Goal: Information Seeking & Learning: Check status

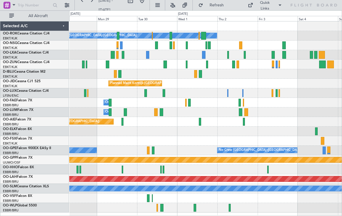
click at [185, 47] on div "Planned Maint [GEOGRAPHIC_DATA] ([GEOGRAPHIC_DATA])" at bounding box center [205, 46] width 272 height 10
click at [186, 43] on div at bounding box center [187, 45] width 2 height 8
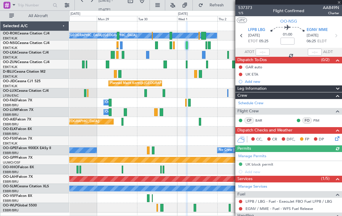
click at [339, 3] on div at bounding box center [288, 2] width 107 height 5
click at [339, 3] on span at bounding box center [339, 2] width 6 height 5
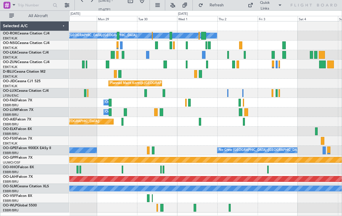
click at [203, 36] on div at bounding box center [203, 36] width 5 height 8
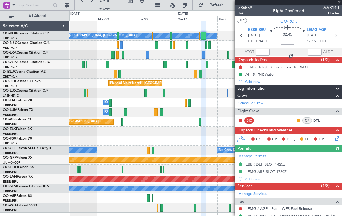
click at [340, 4] on div at bounding box center [288, 2] width 107 height 5
click at [339, 3] on span at bounding box center [339, 2] width 6 height 5
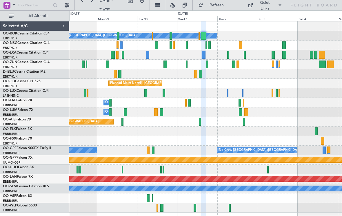
type input "0"
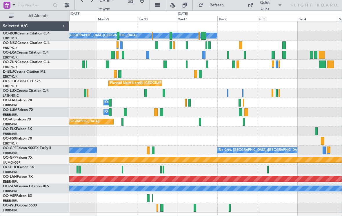
click at [228, 56] on div at bounding box center [228, 55] width 2 height 8
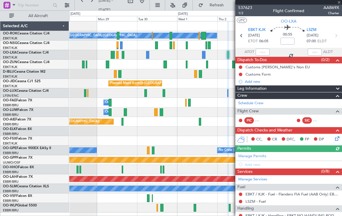
click at [339, 5] on div "537623 1/2 Flight Confirmed AAB69X Charter" at bounding box center [288, 11] width 107 height 12
click at [340, 4] on span at bounding box center [339, 2] width 6 height 5
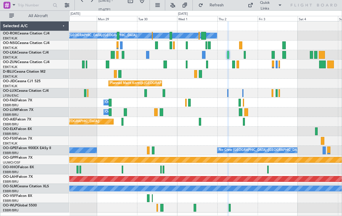
type input "0"
click at [234, 65] on div at bounding box center [233, 64] width 3 height 8
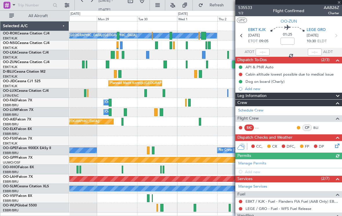
click at [338, 5] on span "AAB26Z" at bounding box center [330, 8] width 15 height 6
click at [337, 3] on span at bounding box center [339, 2] width 6 height 5
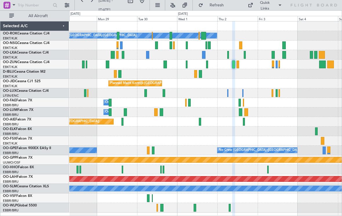
type input "0"
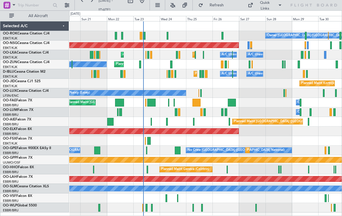
click at [248, 44] on div at bounding box center [248, 45] width 2 height 8
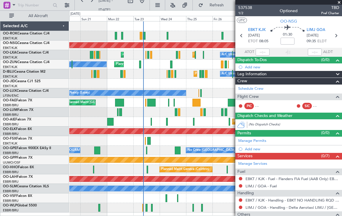
click at [338, 1] on span at bounding box center [339, 2] width 6 height 5
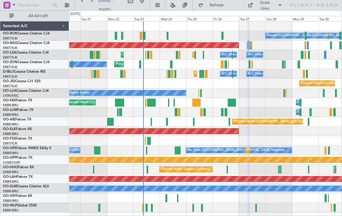
type input "0"
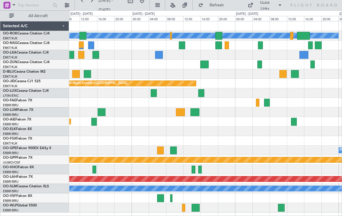
click at [260, 47] on div at bounding box center [260, 45] width 5 height 8
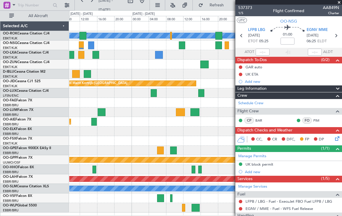
click at [339, 3] on span at bounding box center [339, 2] width 6 height 5
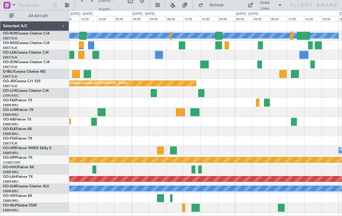
click at [228, 45] on div at bounding box center [226, 45] width 4 height 8
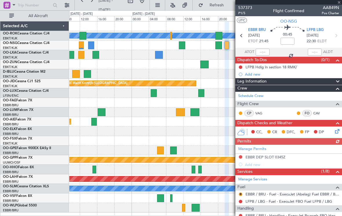
click at [340, 4] on div at bounding box center [288, 2] width 107 height 5
click at [339, 3] on span at bounding box center [339, 2] width 6 height 5
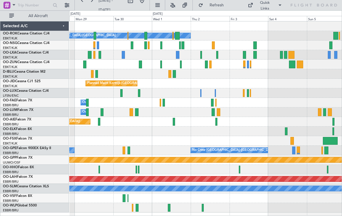
click at [200, 56] on div at bounding box center [201, 55] width 2 height 8
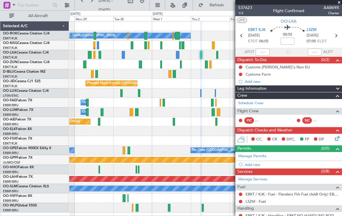
click at [340, 3] on span at bounding box center [339, 2] width 6 height 5
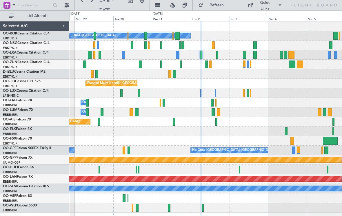
type input "0"
click at [205, 63] on div at bounding box center [206, 64] width 3 height 8
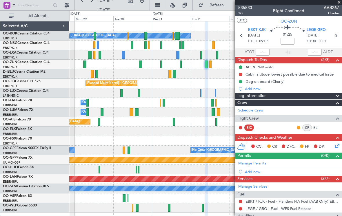
click at [340, 2] on span at bounding box center [339, 2] width 6 height 5
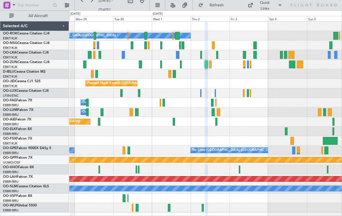
type input "0"
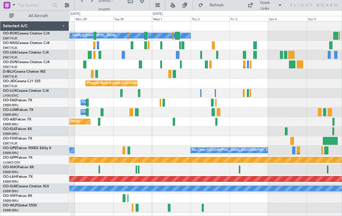
click at [337, 181] on div "Planned Maint [PERSON_NAME]-[GEOGRAPHIC_DATA][PERSON_NAME] ([GEOGRAPHIC_DATA][P…" at bounding box center [205, 178] width 816 height 5
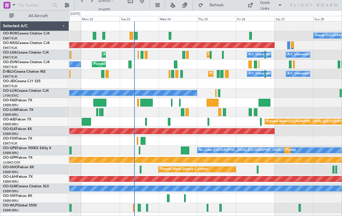
click at [220, 7] on span "Refresh" at bounding box center [216, 5] width 24 height 4
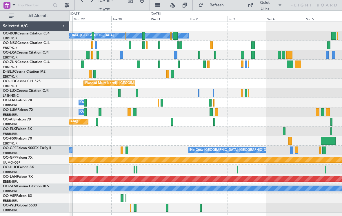
click at [211, 47] on div at bounding box center [211, 45] width 3 height 8
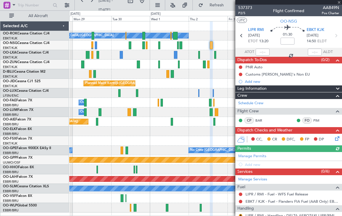
click at [340, 3] on div at bounding box center [288, 2] width 107 height 5
click at [338, 3] on span at bounding box center [339, 2] width 6 height 5
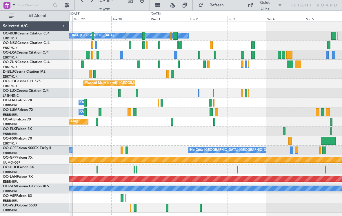
click at [175, 36] on div at bounding box center [175, 36] width 5 height 8
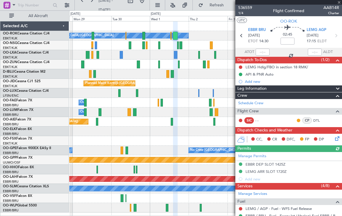
click at [341, 2] on div at bounding box center [288, 2] width 107 height 5
click at [340, 3] on div at bounding box center [288, 2] width 107 height 5
click at [340, 4] on div at bounding box center [288, 2] width 107 height 5
click at [340, 4] on span at bounding box center [339, 2] width 6 height 5
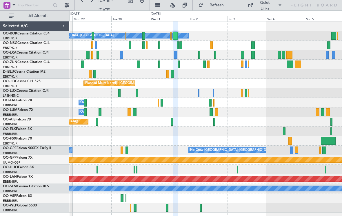
type input "0"
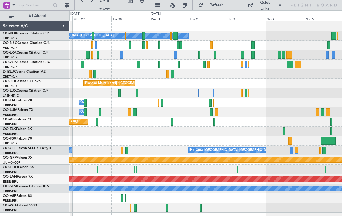
click at [268, 5] on div "Quick Links" at bounding box center [264, 5] width 17 height 11
click at [278, 36] on button "Crew Board" at bounding box center [271, 33] width 43 height 14
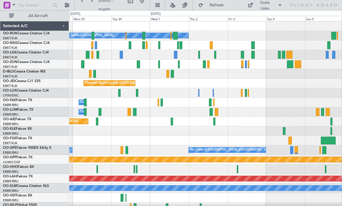
click at [218, 5] on span "Refresh" at bounding box center [216, 5] width 24 height 4
click at [197, 56] on div "A/C Unavailable" at bounding box center [205, 55] width 272 height 10
click at [197, 54] on div "A/C Unavailable" at bounding box center [205, 55] width 272 height 10
click at [204, 64] on div at bounding box center [204, 64] width 3 height 8
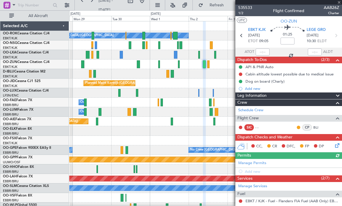
click at [339, 4] on div at bounding box center [288, 2] width 107 height 5
click at [339, 3] on span at bounding box center [339, 2] width 6 height 5
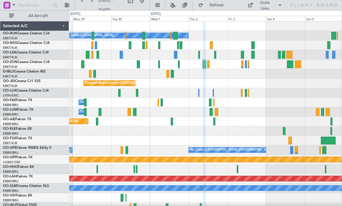
type input "0"
click at [199, 56] on div at bounding box center [199, 55] width 2 height 8
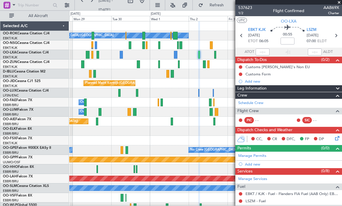
click at [339, 4] on span at bounding box center [339, 2] width 6 height 5
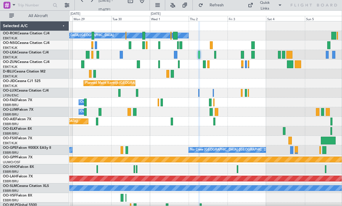
type input "0"
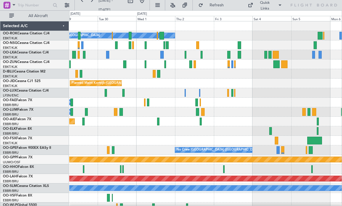
click at [185, 52] on div at bounding box center [185, 55] width 2 height 8
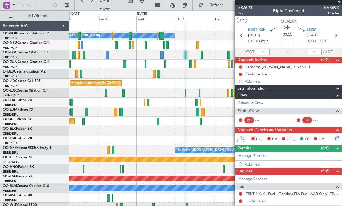
click at [339, 3] on span at bounding box center [339, 2] width 6 height 5
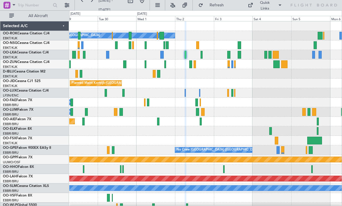
type input "0"
click at [189, 63] on div at bounding box center [190, 64] width 3 height 8
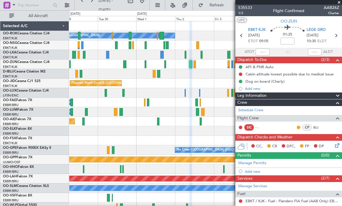
click at [339, 4] on span at bounding box center [339, 2] width 6 height 5
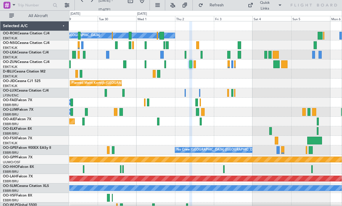
type input "0"
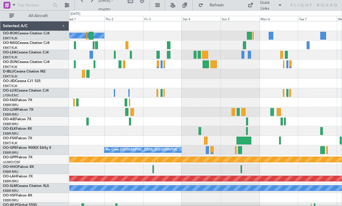
click at [204, 64] on div at bounding box center [205, 64] width 6 height 8
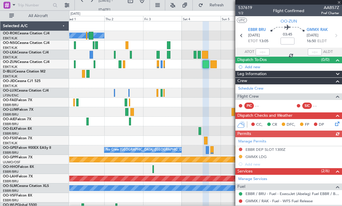
click at [339, 3] on div at bounding box center [288, 2] width 107 height 5
click at [340, 2] on div at bounding box center [288, 2] width 107 height 5
click at [340, 2] on span at bounding box center [339, 2] width 6 height 5
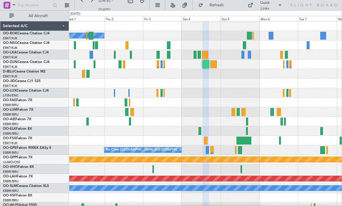
type input "0"
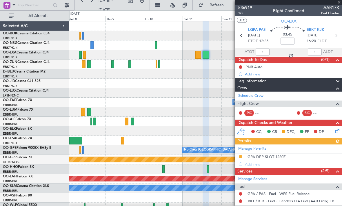
click at [339, 3] on div at bounding box center [288, 2] width 107 height 5
click at [338, 3] on div at bounding box center [288, 2] width 107 height 5
click at [340, 1] on div at bounding box center [288, 2] width 107 height 5
click at [340, 1] on span at bounding box center [339, 2] width 6 height 5
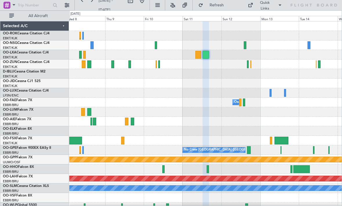
type input "0"
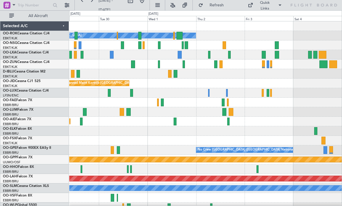
click at [215, 66] on div at bounding box center [215, 64] width 3 height 8
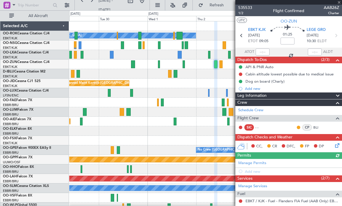
click at [340, 4] on div at bounding box center [288, 2] width 107 height 5
click at [339, 4] on div at bounding box center [288, 2] width 107 height 5
click at [339, 4] on span at bounding box center [339, 2] width 6 height 5
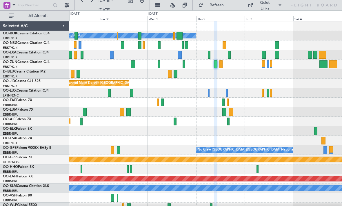
type input "0"
click at [208, 56] on div at bounding box center [209, 55] width 2 height 8
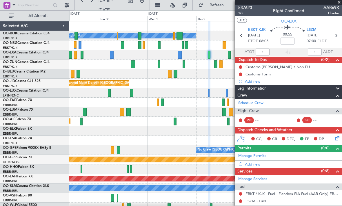
click at [338, 4] on span at bounding box center [339, 2] width 6 height 5
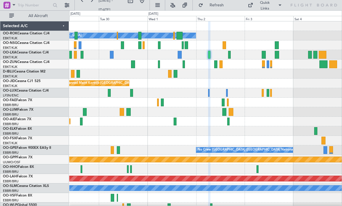
type input "0"
click at [179, 37] on div at bounding box center [179, 36] width 6 height 8
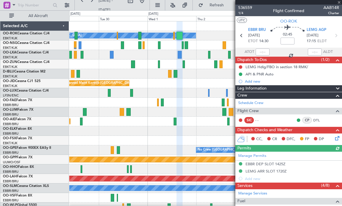
click at [339, 3] on div at bounding box center [288, 2] width 107 height 5
click at [338, 2] on div at bounding box center [288, 2] width 107 height 5
click at [338, 2] on span at bounding box center [339, 2] width 6 height 5
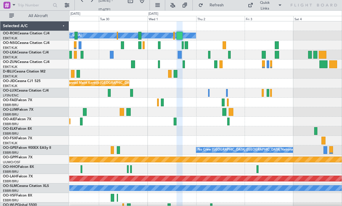
type input "0"
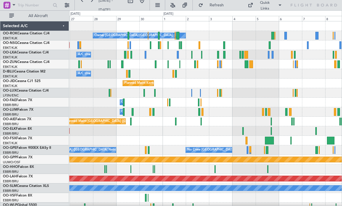
click at [208, 4] on button "Refresh" at bounding box center [212, 5] width 35 height 9
click at [194, 64] on div at bounding box center [195, 64] width 2 height 8
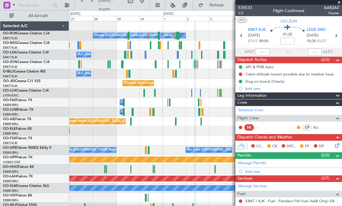
click at [340, 3] on span at bounding box center [339, 2] width 6 height 5
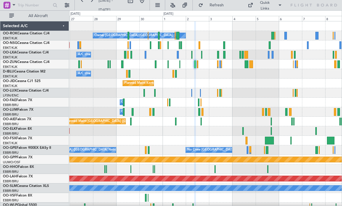
type input "0"
click at [201, 55] on div at bounding box center [201, 55] width 1 height 8
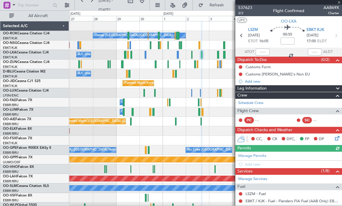
click at [340, 2] on div at bounding box center [288, 2] width 107 height 5
click at [339, 2] on span at bounding box center [339, 2] width 6 height 5
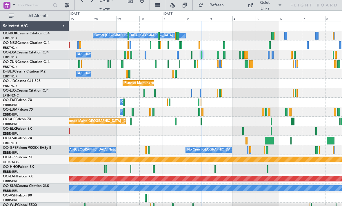
type input "0"
click at [190, 92] on div "No Crew Nancy (Essey)" at bounding box center [205, 93] width 272 height 10
click at [187, 96] on div "No Crew Nancy (Essey)" at bounding box center [205, 93] width 272 height 10
click at [189, 92] on div "No Crew Nancy (Essey)" at bounding box center [205, 93] width 272 height 10
click at [188, 93] on div "No Crew Nancy (Essey)" at bounding box center [205, 93] width 272 height 10
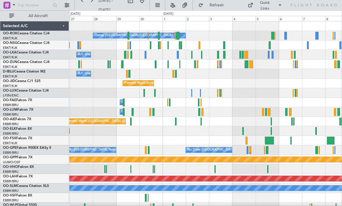
click at [187, 92] on div "No Crew Nancy (Essey)" at bounding box center [205, 93] width 272 height 10
click at [188, 91] on div "No Crew Nancy (Essey)" at bounding box center [205, 93] width 272 height 10
click at [190, 93] on div "No Crew Nancy (Essey)" at bounding box center [205, 93] width 272 height 10
click at [188, 91] on div "No Crew Nancy (Essey)" at bounding box center [205, 93] width 272 height 10
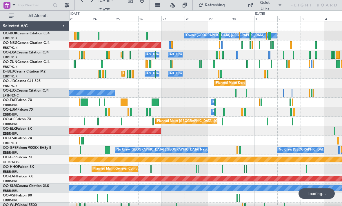
click at [289, 64] on div at bounding box center [289, 64] width 2 height 8
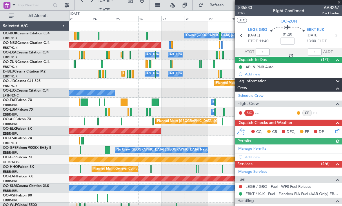
click at [339, 2] on div at bounding box center [288, 2] width 107 height 5
click at [338, 3] on span at bounding box center [339, 2] width 6 height 5
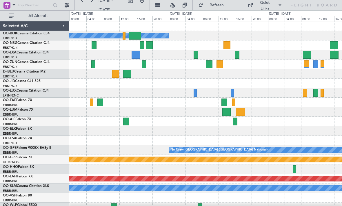
click at [207, 65] on div at bounding box center [209, 64] width 7 height 8
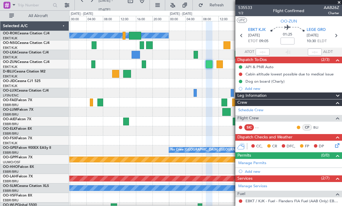
click at [339, 2] on span at bounding box center [339, 2] width 6 height 5
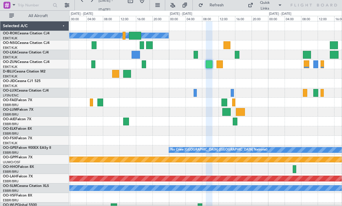
type input "0"
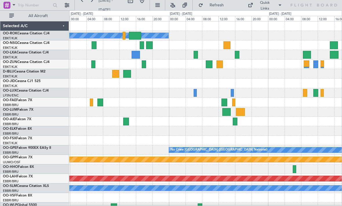
click at [222, 62] on div at bounding box center [219, 64] width 6 height 8
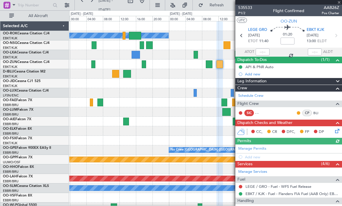
click at [339, 2] on div at bounding box center [288, 2] width 107 height 5
click at [338, 1] on span at bounding box center [339, 2] width 6 height 5
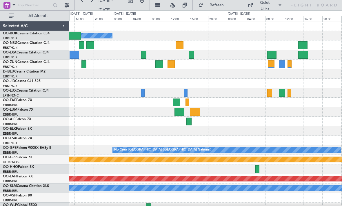
click at [280, 62] on div at bounding box center [282, 64] width 6 height 8
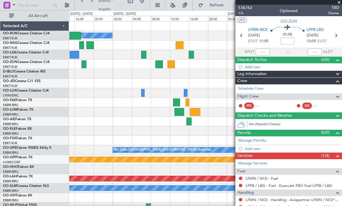
click at [337, 3] on span at bounding box center [339, 2] width 6 height 5
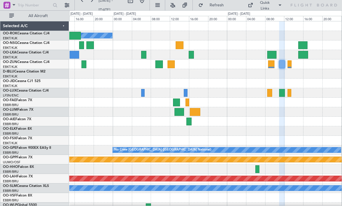
type input "0"
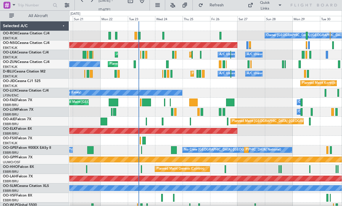
click at [298, 124] on div "Planned Maint [GEOGRAPHIC_DATA] ([GEOGRAPHIC_DATA])" at bounding box center [266, 122] width 73 height 6
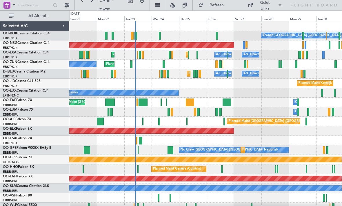
click at [296, 127] on div "Planned Maint Kortrijk-[GEOGRAPHIC_DATA]" at bounding box center [205, 131] width 272 height 10
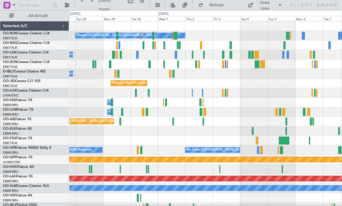
click at [164, 48] on div at bounding box center [163, 45] width 1 height 8
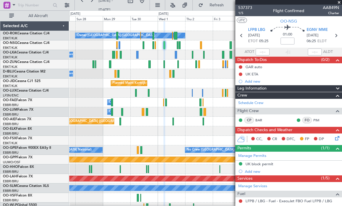
click at [340, 1] on span at bounding box center [339, 2] width 6 height 5
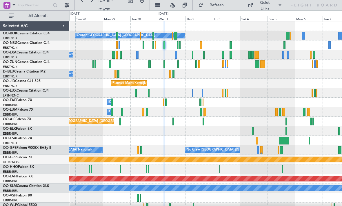
type input "0"
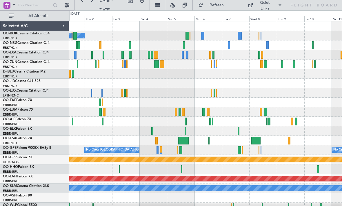
click at [211, 53] on div at bounding box center [210, 55] width 2 height 8
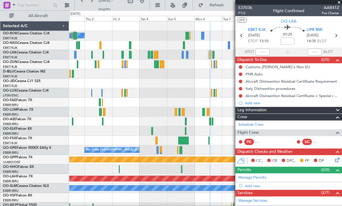
click at [339, 2] on span at bounding box center [339, 2] width 6 height 5
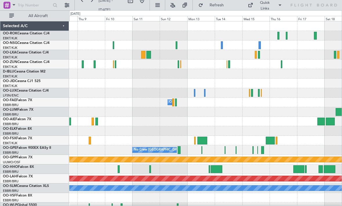
scroll to position [6, 0]
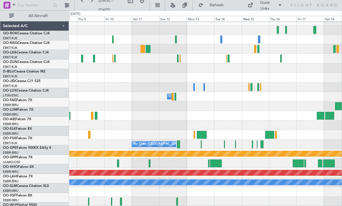
scroll to position [6, 0]
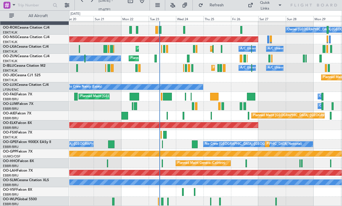
click at [278, 202] on div "Planned Maint Liege" at bounding box center [205, 202] width 272 height 10
click at [277, 202] on div "Planned Maint Liege" at bounding box center [205, 202] width 272 height 10
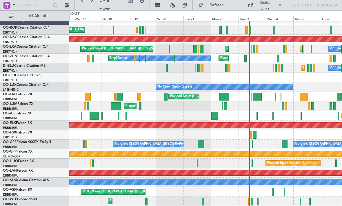
click at [252, 204] on div at bounding box center [252, 202] width 2 height 8
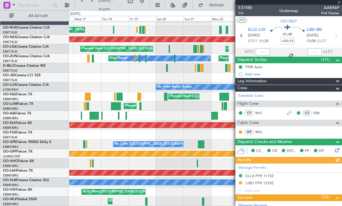
click at [339, 3] on div at bounding box center [288, 2] width 107 height 5
click at [339, 3] on span at bounding box center [339, 2] width 6 height 5
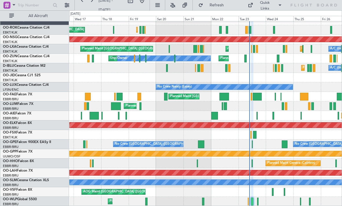
type input "0"
click at [258, 203] on div at bounding box center [257, 202] width 1 height 8
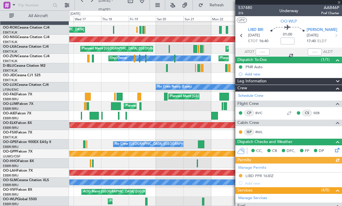
click at [340, 1] on div at bounding box center [288, 2] width 107 height 5
click at [341, 1] on div at bounding box center [288, 2] width 107 height 5
click at [339, 2] on span at bounding box center [339, 2] width 6 height 5
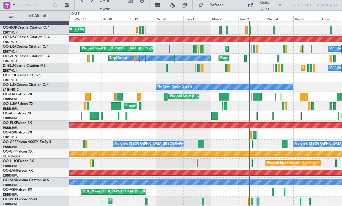
type input "0"
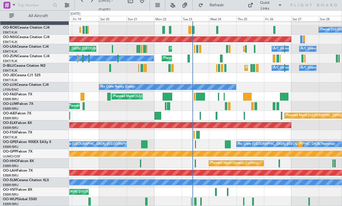
click at [253, 202] on div at bounding box center [252, 202] width 1 height 8
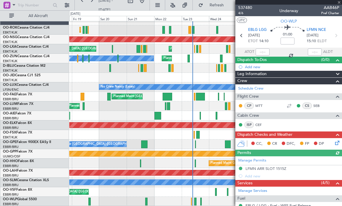
click at [339, 3] on div at bounding box center [288, 2] width 107 height 5
click at [340, 1] on div at bounding box center [288, 2] width 107 height 5
click at [339, 1] on span at bounding box center [339, 2] width 6 height 5
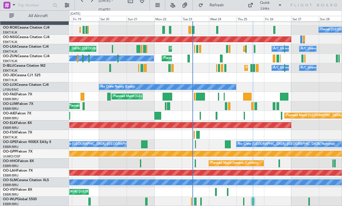
type input "0"
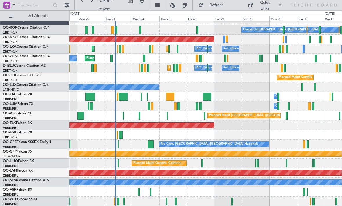
click at [232, 202] on div at bounding box center [232, 202] width 2 height 8
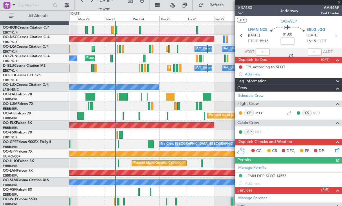
click at [340, 3] on div at bounding box center [288, 2] width 107 height 5
click at [340, 3] on span at bounding box center [339, 2] width 6 height 5
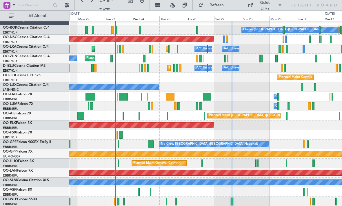
type input "0"
click at [177, 202] on div at bounding box center [205, 202] width 272 height 10
click at [175, 201] on div at bounding box center [175, 202] width 1 height 8
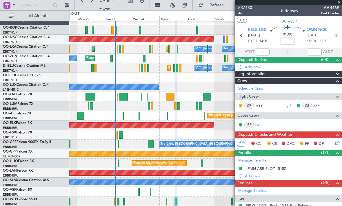
click at [340, 1] on span at bounding box center [339, 2] width 6 height 5
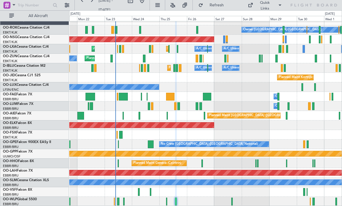
type input "0"
click at [165, 202] on div at bounding box center [205, 202] width 272 height 10
click at [166, 201] on div at bounding box center [166, 202] width 1 height 8
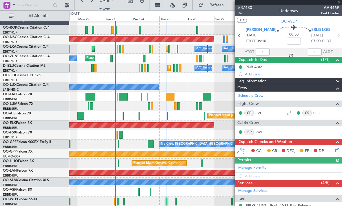
click at [339, 3] on div at bounding box center [288, 2] width 107 height 5
click at [340, 1] on span at bounding box center [339, 2] width 6 height 5
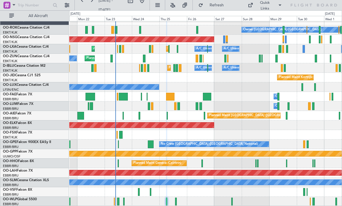
type input "0"
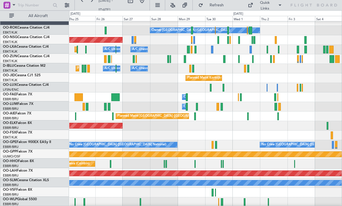
scroll to position [5, 0]
click at [221, 203] on div at bounding box center [222, 203] width 2 height 8
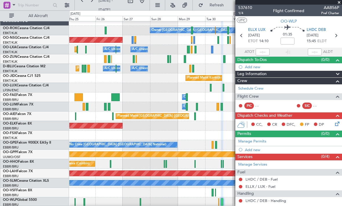
click at [339, 2] on span at bounding box center [339, 2] width 6 height 5
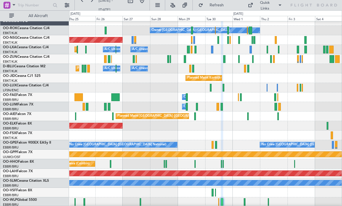
type input "0"
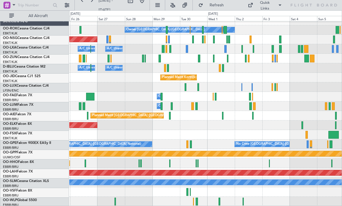
scroll to position [6, 0]
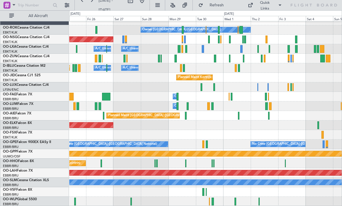
click at [234, 203] on div at bounding box center [235, 202] width 2 height 8
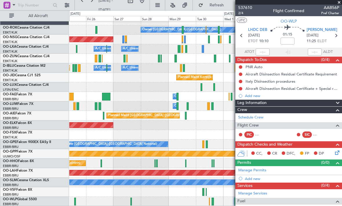
click at [339, 2] on span at bounding box center [339, 2] width 6 height 5
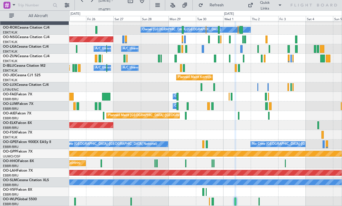
type input "0"
click at [259, 202] on div at bounding box center [258, 202] width 1 height 8
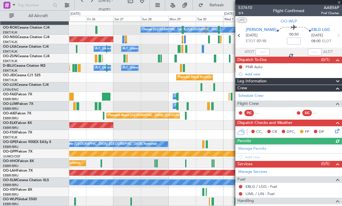
click at [338, 3] on div at bounding box center [288, 2] width 107 height 5
click at [340, 3] on div at bounding box center [288, 2] width 107 height 5
click at [337, 3] on span at bounding box center [339, 2] width 6 height 5
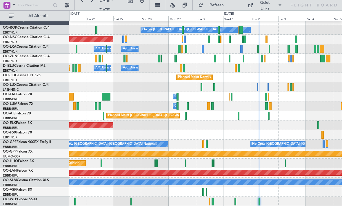
type input "0"
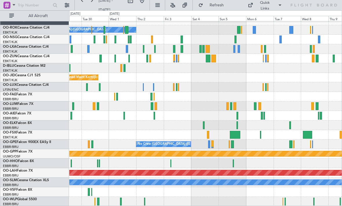
click at [286, 203] on div at bounding box center [205, 202] width 272 height 10
click at [286, 202] on div at bounding box center [205, 202] width 272 height 10
click at [283, 203] on div at bounding box center [205, 202] width 272 height 10
click at [285, 201] on div at bounding box center [284, 202] width 1 height 8
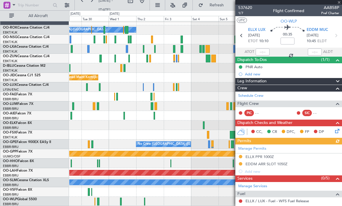
click at [339, 4] on div at bounding box center [288, 2] width 107 height 5
click at [338, 3] on span at bounding box center [339, 2] width 6 height 5
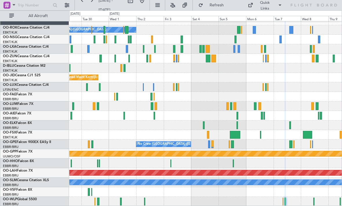
type input "0"
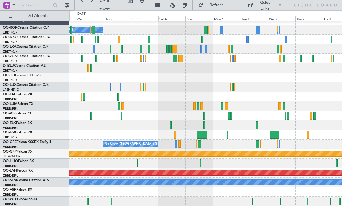
click at [280, 202] on div at bounding box center [280, 202] width 1 height 8
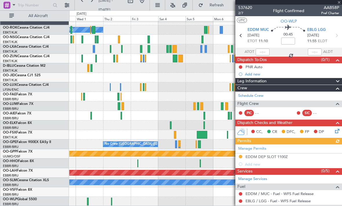
click at [339, 4] on div at bounding box center [288, 2] width 107 height 5
click at [340, 3] on div at bounding box center [288, 2] width 107 height 5
click at [340, 3] on span at bounding box center [339, 2] width 6 height 5
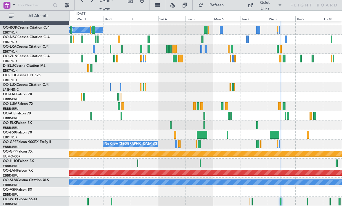
type input "0"
click at [307, 202] on div at bounding box center [306, 202] width 1 height 8
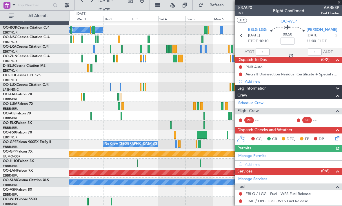
click at [338, 2] on div at bounding box center [288, 2] width 107 height 5
click at [340, 1] on span at bounding box center [339, 2] width 6 height 5
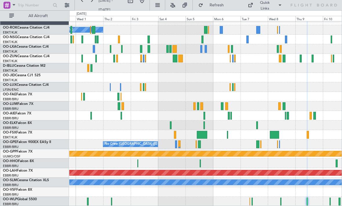
type input "0"
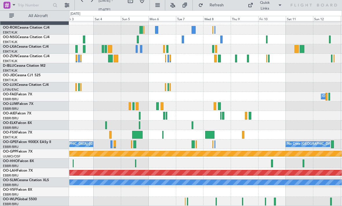
click at [265, 204] on div at bounding box center [265, 202] width 1 height 8
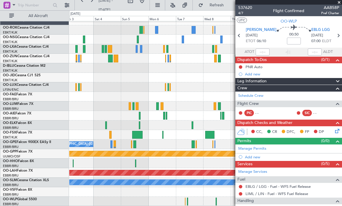
click at [339, 1] on span at bounding box center [339, 2] width 6 height 5
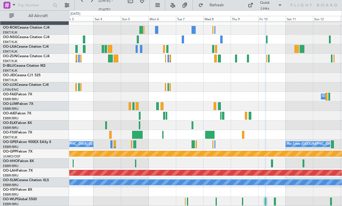
type input "0"
click at [274, 202] on div at bounding box center [275, 202] width 2 height 8
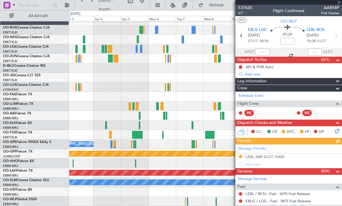
click at [340, 3] on div at bounding box center [288, 2] width 107 height 5
click at [339, 1] on div at bounding box center [288, 2] width 107 height 5
click at [339, 1] on span at bounding box center [339, 2] width 6 height 5
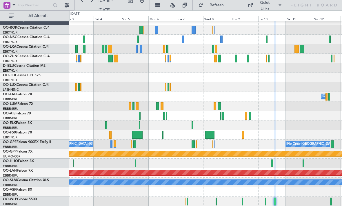
type input "0"
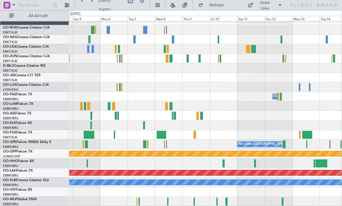
scroll to position [0, 0]
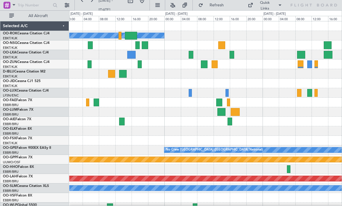
click at [193, 56] on div at bounding box center [205, 55] width 272 height 10
click at [133, 35] on div at bounding box center [131, 36] width 12 height 8
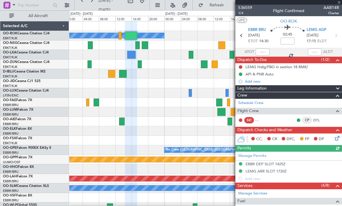
click at [339, 4] on div at bounding box center [288, 2] width 107 height 5
click at [339, 3] on div at bounding box center [288, 2] width 107 height 5
click at [340, 2] on span at bounding box center [339, 2] width 6 height 5
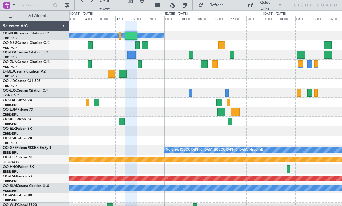
type input "0"
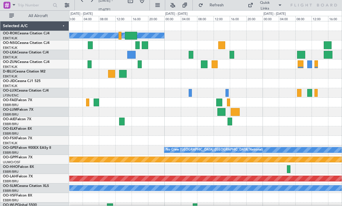
click at [191, 57] on div at bounding box center [190, 55] width 5 height 8
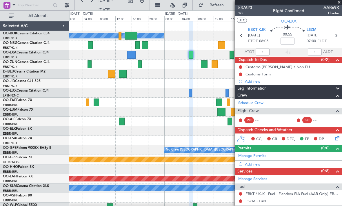
click at [340, 3] on span at bounding box center [339, 2] width 6 height 5
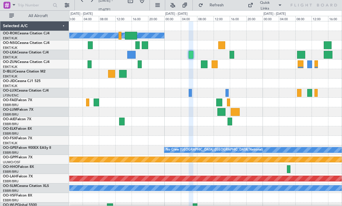
type input "0"
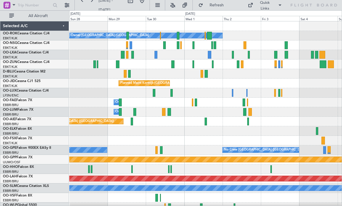
click at [241, 65] on div at bounding box center [242, 64] width 3 height 8
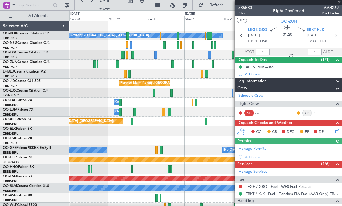
click at [339, 3] on div at bounding box center [288, 2] width 107 height 5
click at [340, 3] on div at bounding box center [288, 2] width 107 height 5
click at [340, 3] on span at bounding box center [339, 2] width 6 height 5
